Goal: Check status: Check status

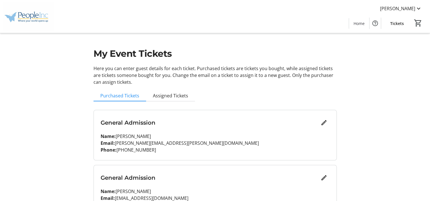
click at [227, 107] on div "General Admission Name: [PERSON_NAME] Email: [PERSON_NAME][EMAIL_ADDRESS][PERSO…" at bounding box center [214, 174] width 243 height 142
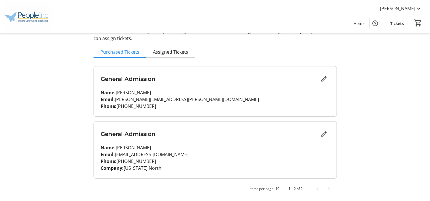
scroll to position [32, 0]
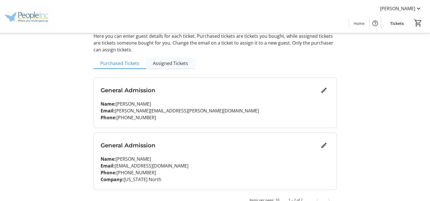
click at [177, 66] on span "Assigned Tickets" at bounding box center [170, 63] width 35 height 5
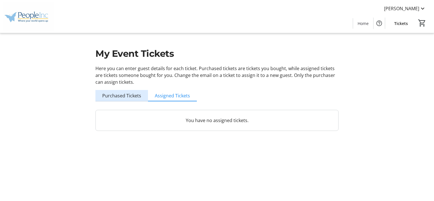
click at [127, 95] on span "Purchased Tickets" at bounding box center [121, 95] width 39 height 5
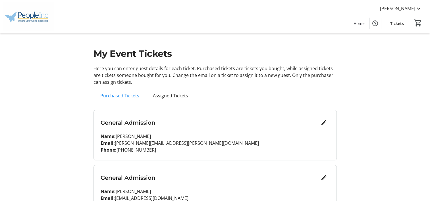
click at [184, 134] on p "Name: [PERSON_NAME]" at bounding box center [215, 136] width 229 height 7
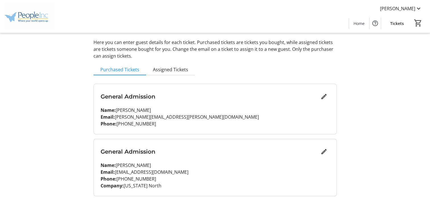
scroll to position [44, 0]
